Goal: Information Seeking & Learning: Learn about a topic

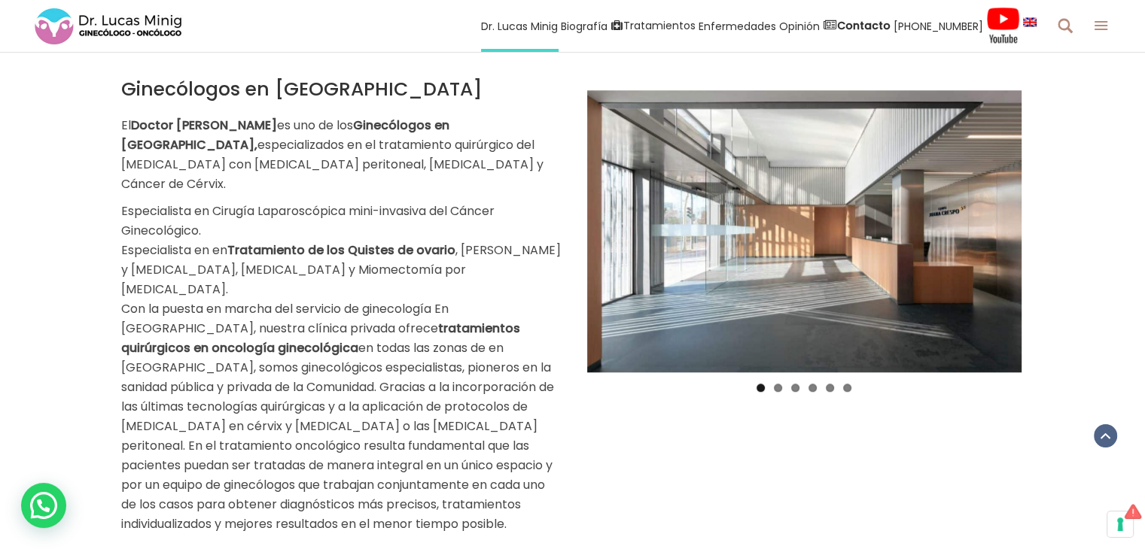
scroll to position [1213, 0]
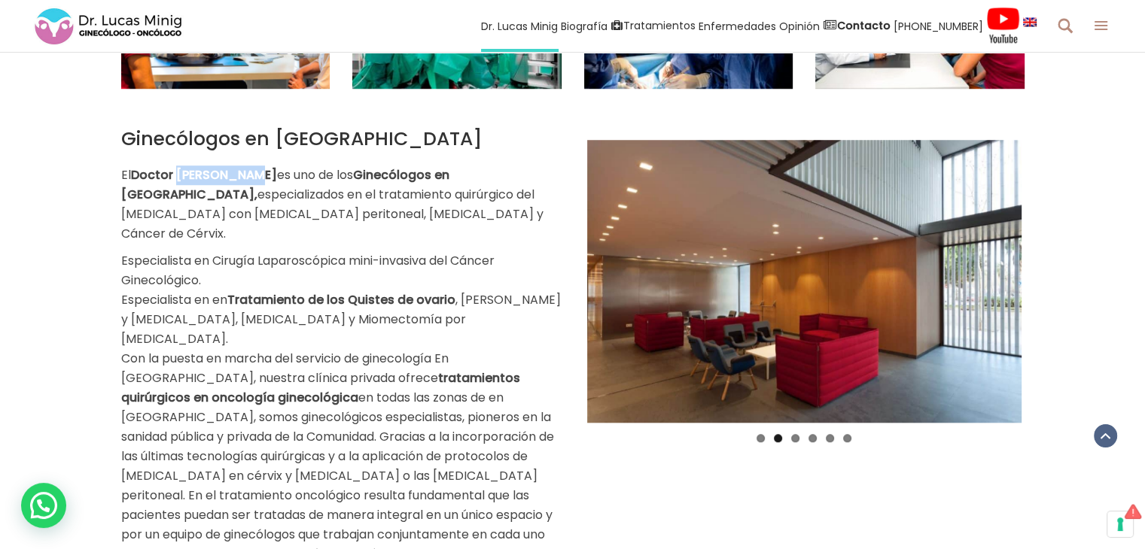
drag, startPoint x: 249, startPoint y: 147, endPoint x: 178, endPoint y: 138, distance: 71.2
click at [178, 166] on p "El Doctor [PERSON_NAME] es uno de los Ginecólogos en [GEOGRAPHIC_DATA], especia…" at bounding box center [341, 205] width 440 height 78
copy strong "[PERSON_NAME]"
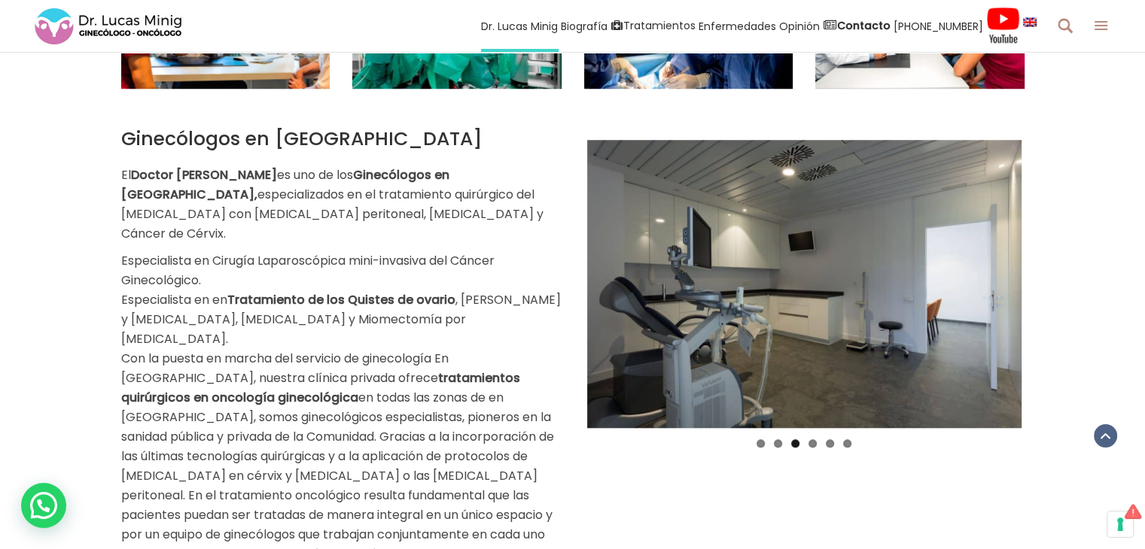
click at [531, 130] on div "Ginecólogos en [GEOGRAPHIC_DATA] El Doctor [PERSON_NAME] es uno de los Ginecólo…" at bounding box center [341, 356] width 440 height 456
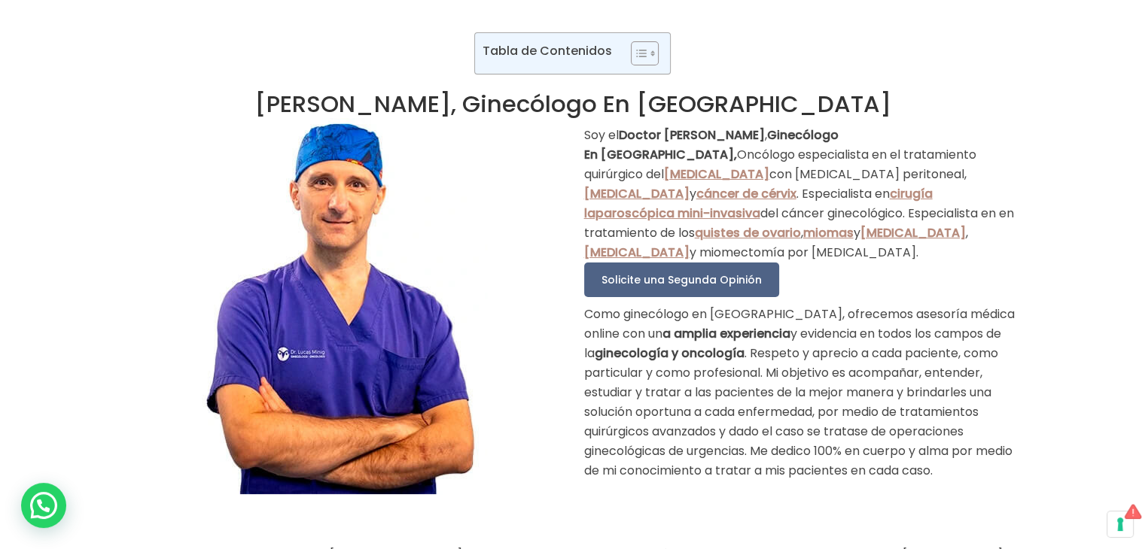
scroll to position [160, 0]
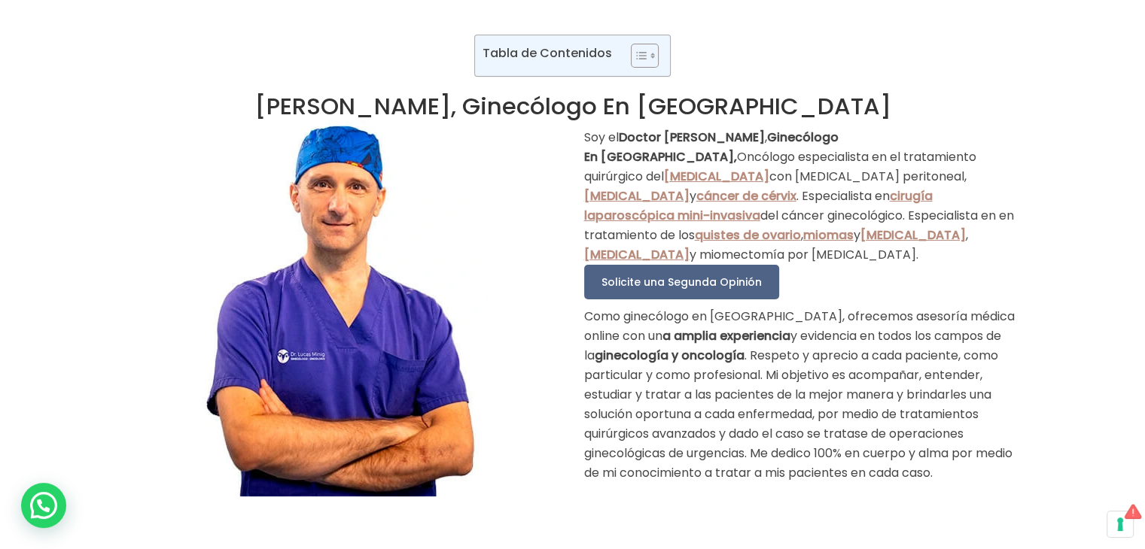
drag, startPoint x: 727, startPoint y: 354, endPoint x: 585, endPoint y: 359, distance: 142.3
click at [594, 359] on strong "ginecología y oncología" at bounding box center [669, 355] width 150 height 17
copy strong "ginecología y oncología"
drag, startPoint x: 1035, startPoint y: 278, endPoint x: 537, endPoint y: 81, distance: 536.2
